Goal: Register for event/course

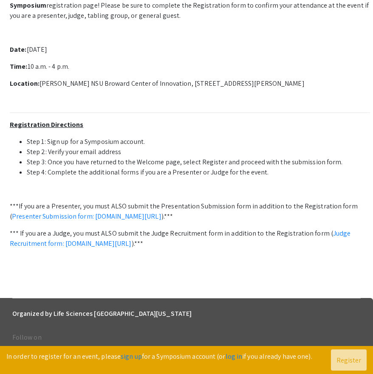
scroll to position [266, 0]
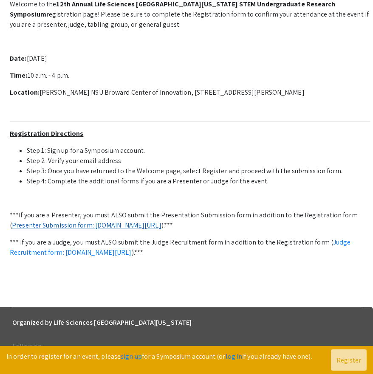
click at [120, 225] on link "Presenter Submission form: [DOMAIN_NAME][URL]" at bounding box center [86, 225] width 149 height 9
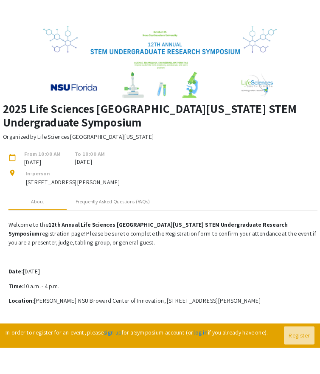
scroll to position [0, 0]
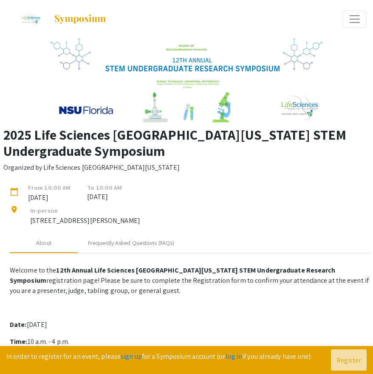
click at [183, 82] on img at bounding box center [187, 80] width 272 height 85
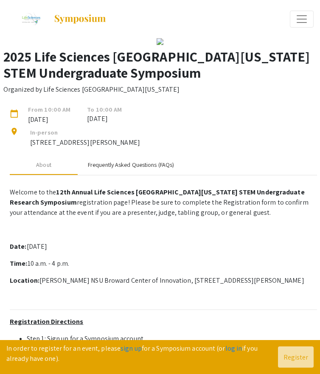
click at [115, 169] on div "Frequently Asked Questions (FAQs)" at bounding box center [131, 164] width 86 height 9
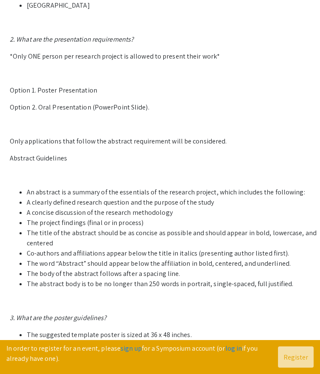
scroll to position [116, 0]
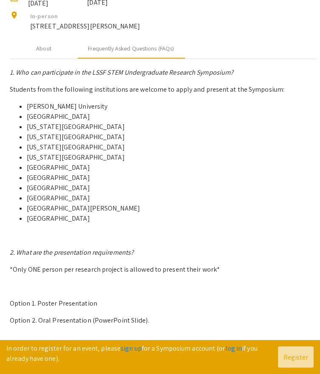
click at [44, 142] on mat-tab-group "About Frequently Asked Questions (FAQs) 1. Who can participate in the LSSF STEM…" at bounding box center [163, 304] width 307 height 532
click at [42, 59] on div "About" at bounding box center [44, 48] width 68 height 20
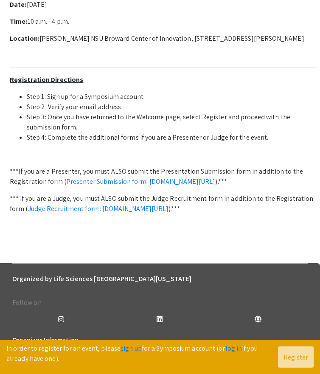
scroll to position [264, 0]
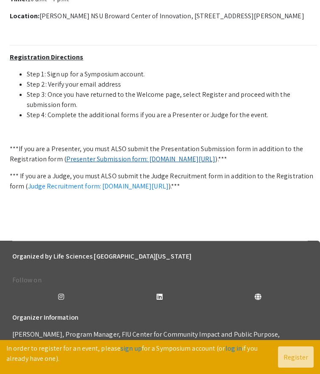
click at [82, 163] on link "Presenter Submission form: [DOMAIN_NAME][URL]" at bounding box center [140, 159] width 149 height 9
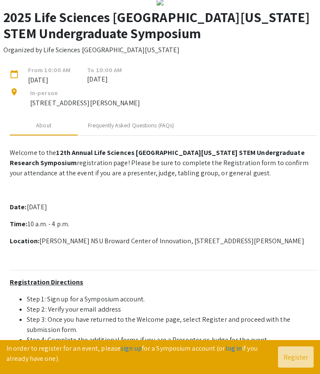
scroll to position [0, 0]
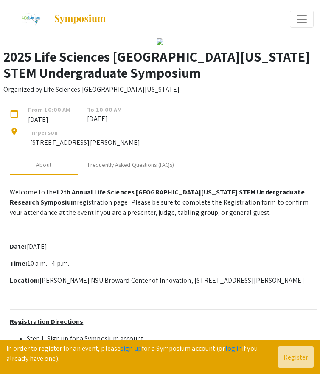
click at [52, 124] on span "[DATE]" at bounding box center [49, 120] width 55 height 10
click at [84, 124] on div "From 10:00 AM [DATE]" at bounding box center [53, 115] width 67 height 20
